Goal: Information Seeking & Learning: Understand process/instructions

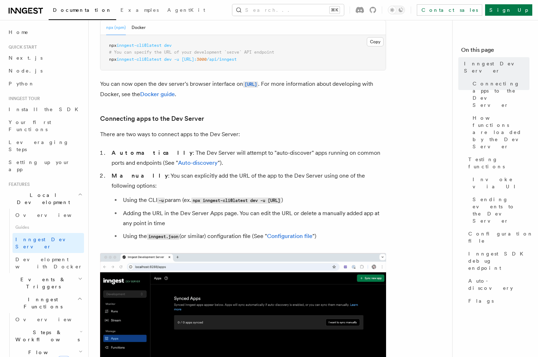
scroll to position [349, 0]
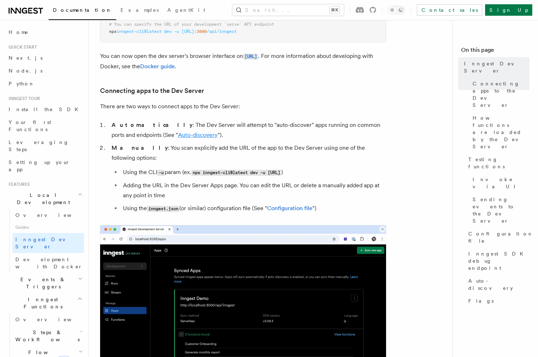
click at [183, 135] on link "Auto-discovery" at bounding box center [198, 135] width 40 height 7
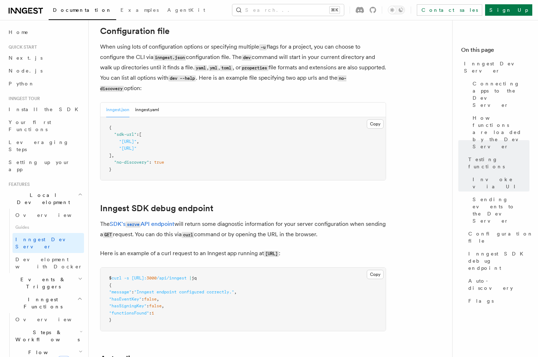
scroll to position [1886, 0]
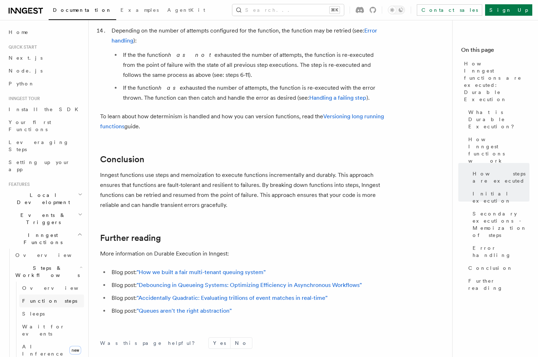
scroll to position [1262, 0]
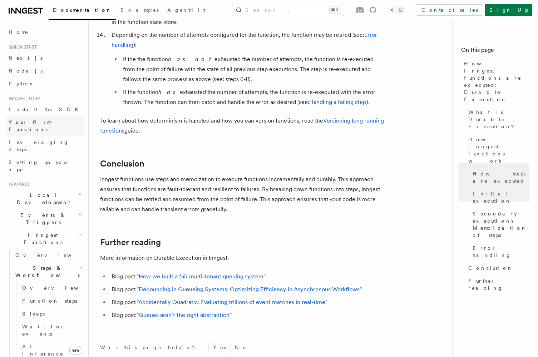
click at [48, 121] on span "Your first Functions" at bounding box center [30, 125] width 43 height 13
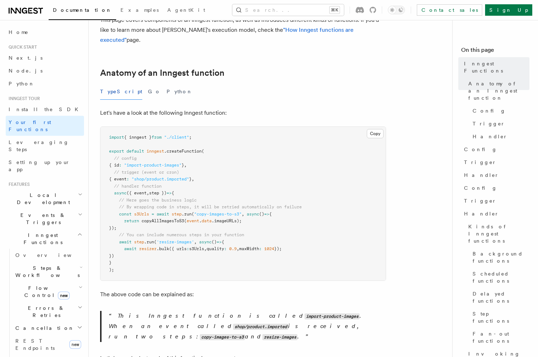
scroll to position [97, 0]
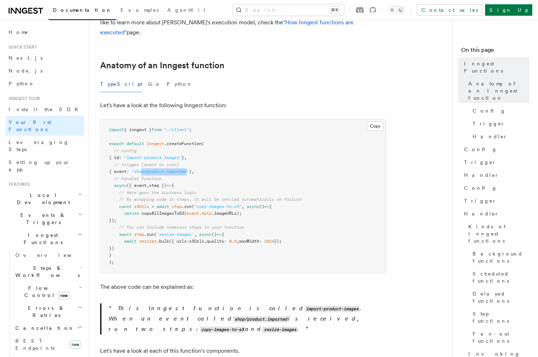
drag, startPoint x: 148, startPoint y: 160, endPoint x: 193, endPoint y: 162, distance: 45.8
click at [189, 169] on span ""shop/product.imported"" at bounding box center [161, 171] width 58 height 5
click at [210, 164] on pre "import { inngest } from "./client" ; export default inngest .createFunction ( /…" at bounding box center [242, 196] width 285 height 154
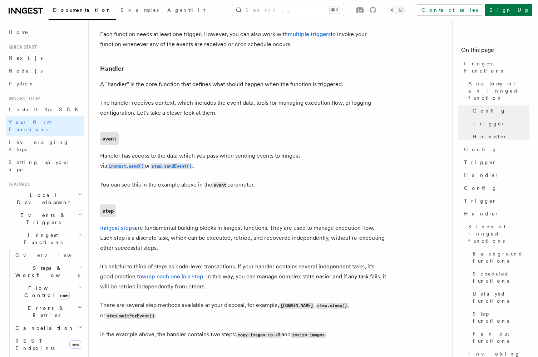
scroll to position [965, 0]
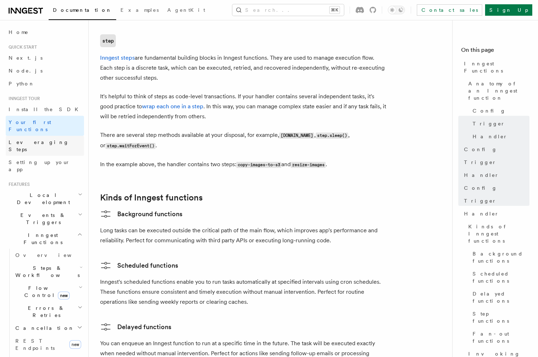
click at [38, 139] on span "Leveraging Steps" at bounding box center [39, 145] width 60 height 13
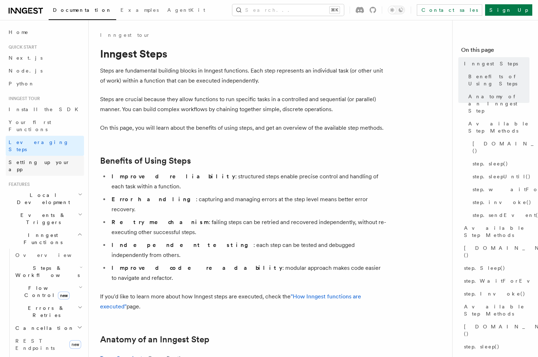
click at [43, 159] on span "Setting up your app" at bounding box center [39, 165] width 61 height 13
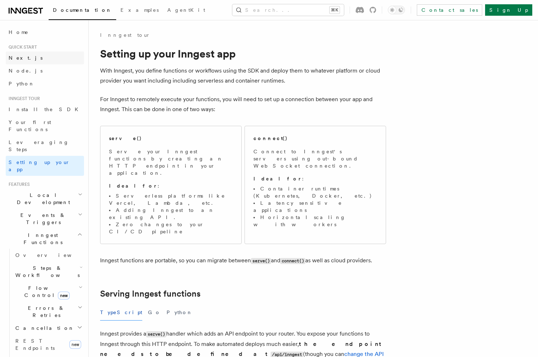
click at [44, 60] on link "Next.js" at bounding box center [45, 57] width 78 height 13
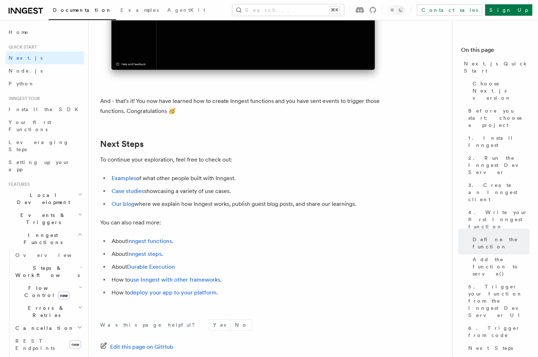
scroll to position [4367, 0]
click at [55, 189] on h2 "Local Development" at bounding box center [45, 199] width 78 height 20
